Goal: Task Accomplishment & Management: Complete application form

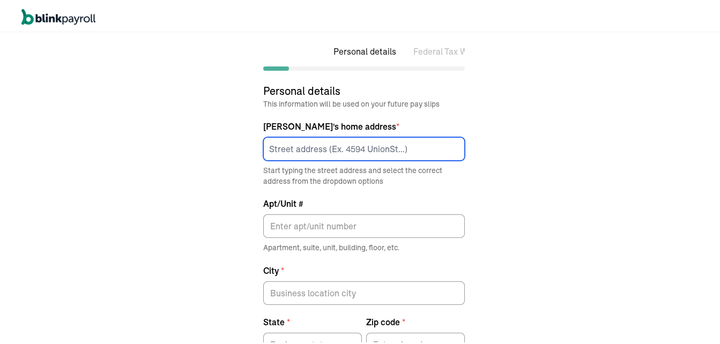
click at [312, 146] on input at bounding box center [364, 147] width 202 height 24
type input "[STREET_ADDRESS][PERSON_NAME]"
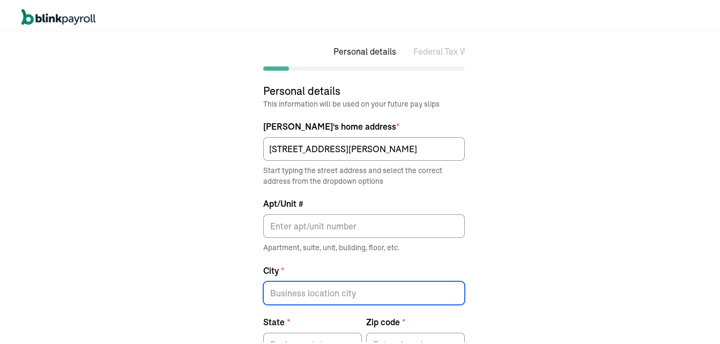
type input "Freehold"
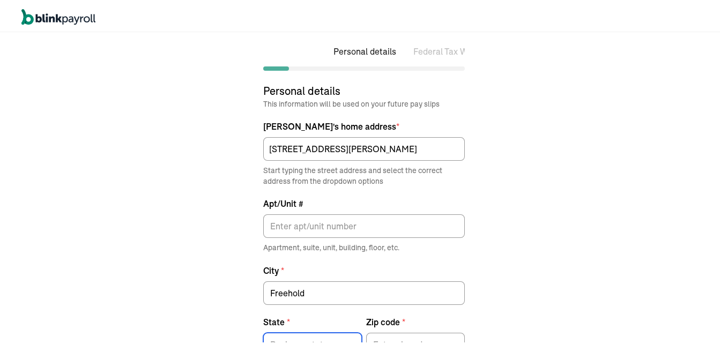
type input "NJ"
type input "07728"
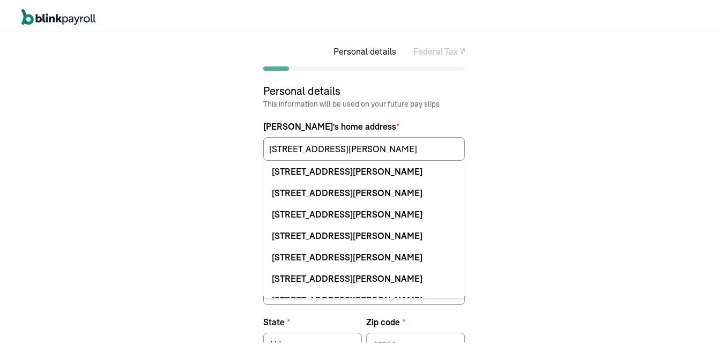
click at [513, 166] on div "Personal details Federal Tax Withholdings State Tax Withholdings Personal detai…" at bounding box center [364, 187] width 728 height 314
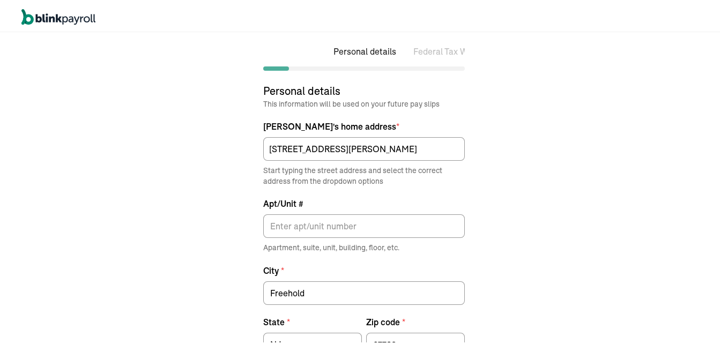
click at [579, 198] on div "Personal details Federal Tax Withholdings State Tax Withholdings Personal detai…" at bounding box center [364, 187] width 728 height 314
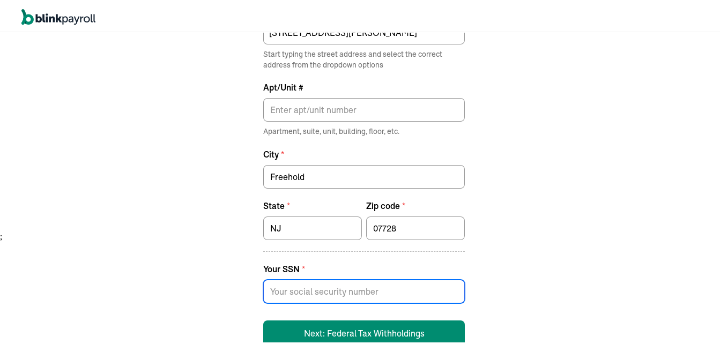
click at [341, 297] on input at bounding box center [364, 290] width 202 height 24
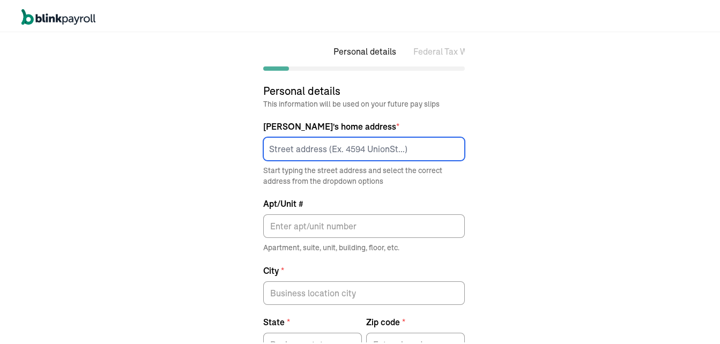
click at [312, 146] on input at bounding box center [364, 147] width 202 height 24
type input "[STREET_ADDRESS][PERSON_NAME]"
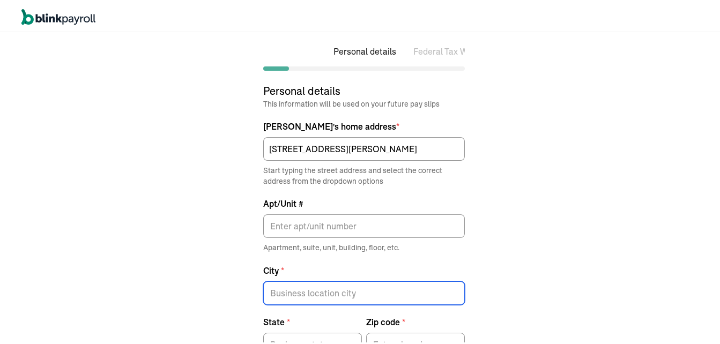
type input "Freehold"
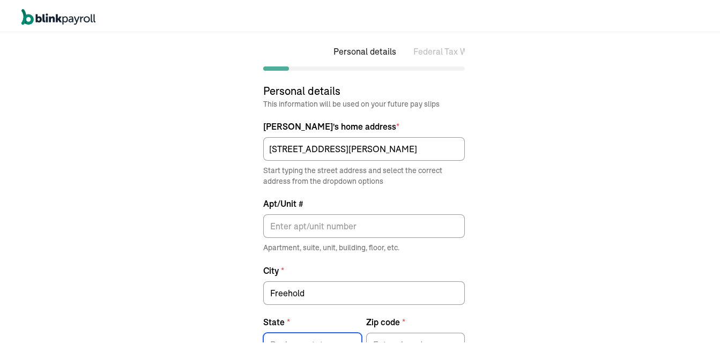
type input "NJ"
type input "07728"
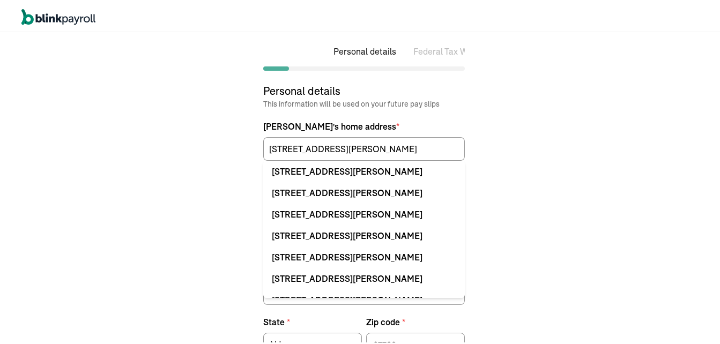
click at [513, 166] on div "Personal details Federal Tax Withholdings State Tax Withholdings Personal detai…" at bounding box center [364, 187] width 728 height 314
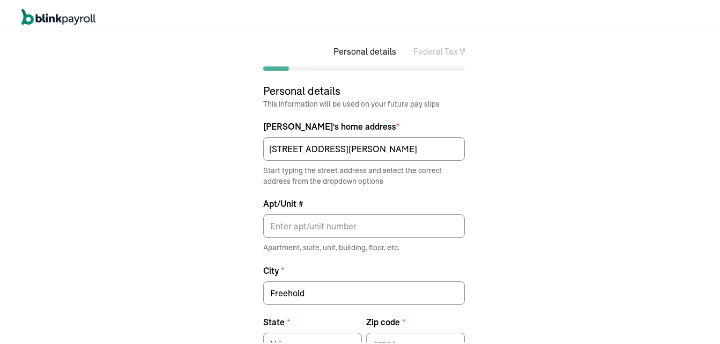
click at [579, 198] on div "Personal details Federal Tax Withholdings State Tax Withholdings Personal detai…" at bounding box center [364, 187] width 728 height 314
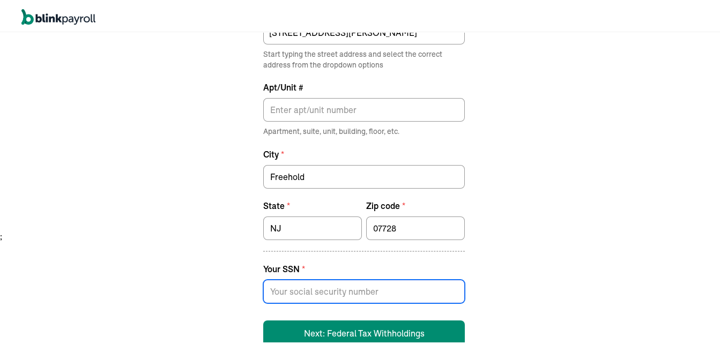
click at [341, 297] on input at bounding box center [364, 290] width 202 height 24
